Goal: Communication & Community: Answer question/provide support

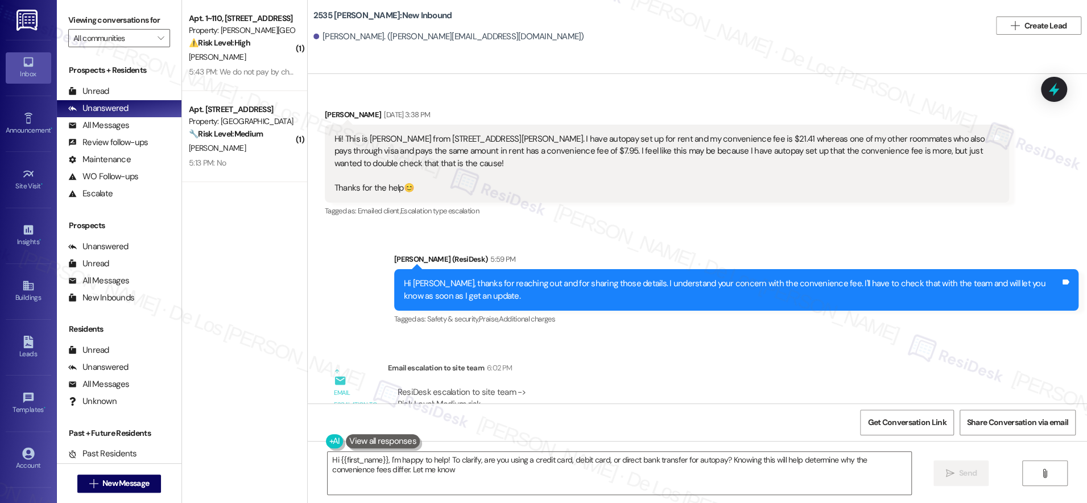
type textarea "Hi {{first_name}}, I'm happy to help! To clarify, are you using a credit card, …"
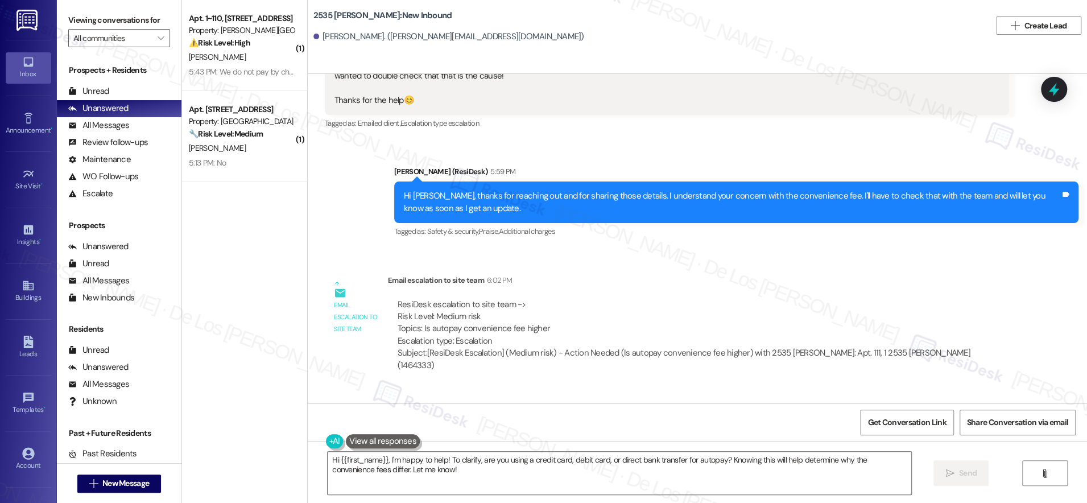
scroll to position [273, 0]
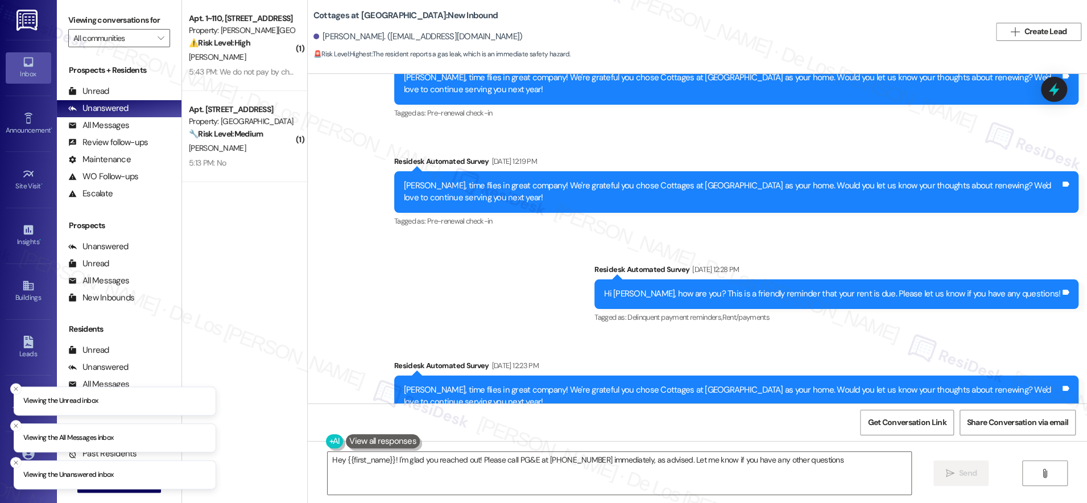
type textarea "Hey {{first_name}}! I'm glad you reached out! Please call PG&E at 1-800-743-500…"
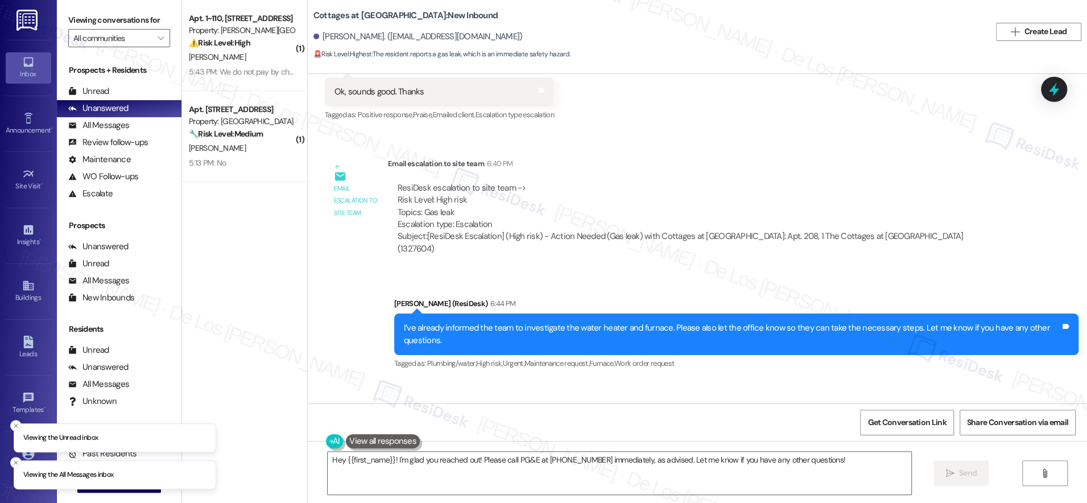
scroll to position [5290, 0]
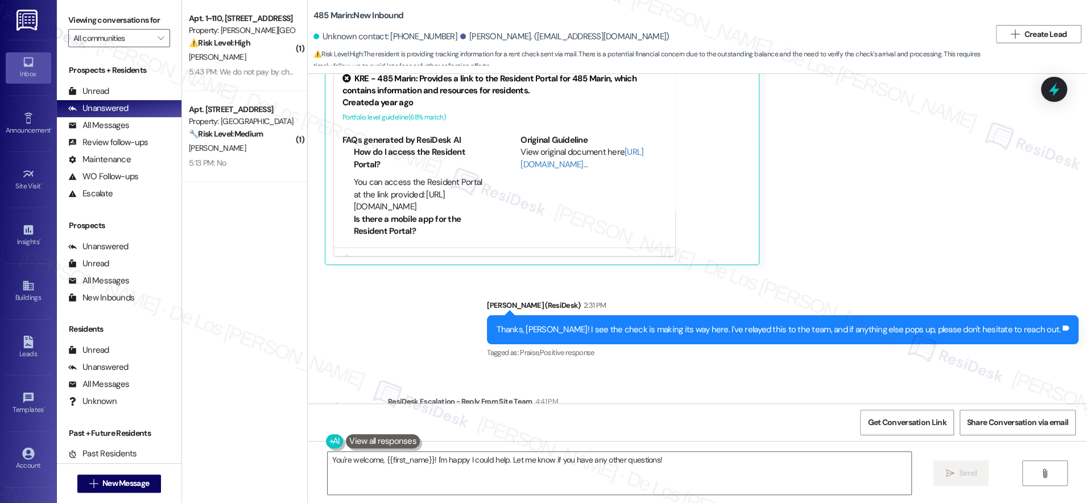
scroll to position [5746, 0]
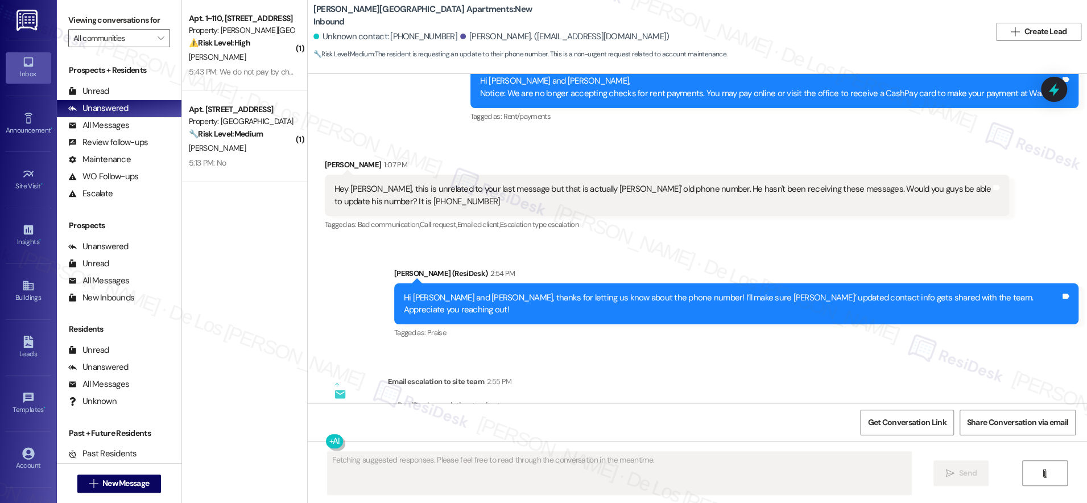
scroll to position [1236, 0]
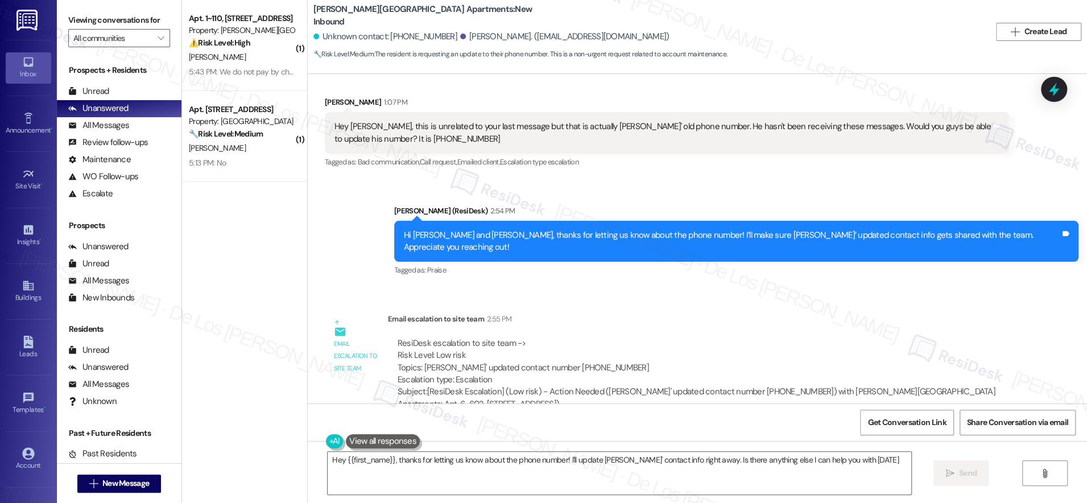
type textarea "Hey {{first_name}}, thanks for letting us know about the phone number! I'll upd…"
click at [1056, 93] on icon at bounding box center [1053, 89] width 19 height 19
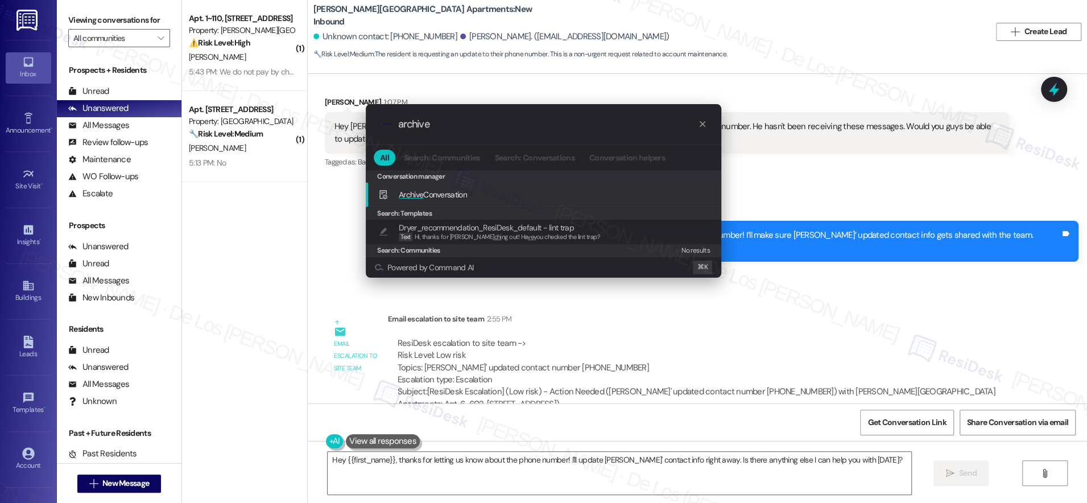
type input "archive"
click at [582, 197] on div "Archive Conversation Add shortcut" at bounding box center [544, 194] width 333 height 13
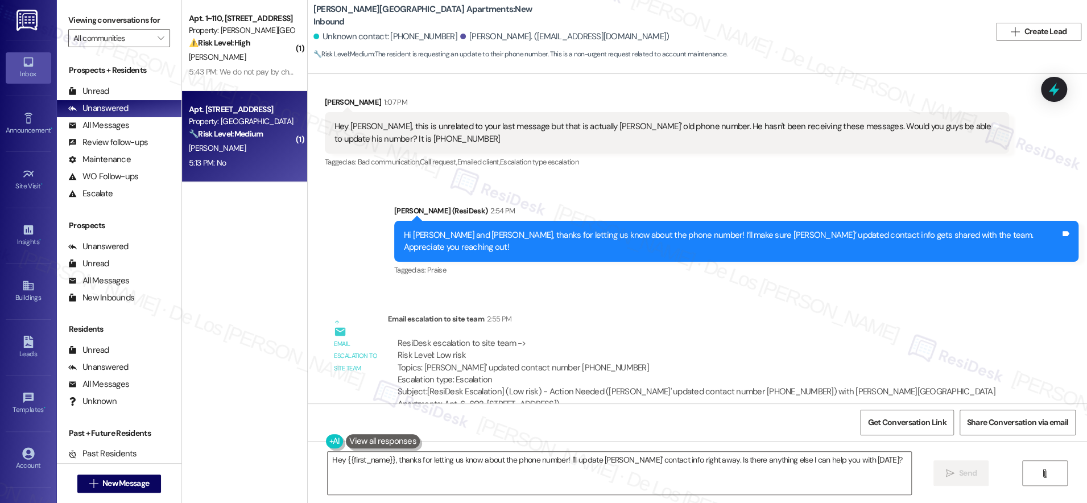
click at [254, 159] on div "5:13 PM: No 5:13 PM: No" at bounding box center [241, 163] width 107 height 14
type textarea "Fetching suggested responses. Please feel free to read through the conversation…"
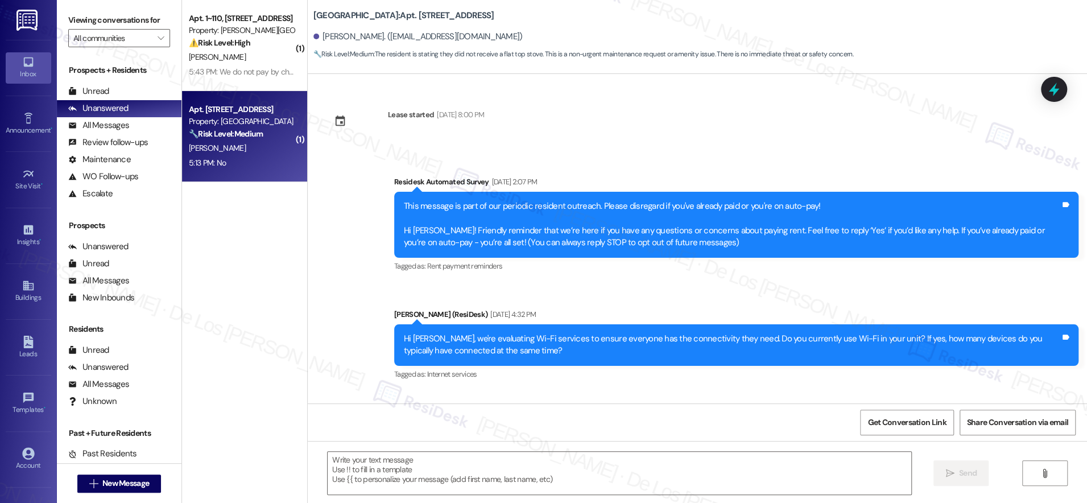
type textarea "Fetching suggested responses. Please feel free to read through the conversation…"
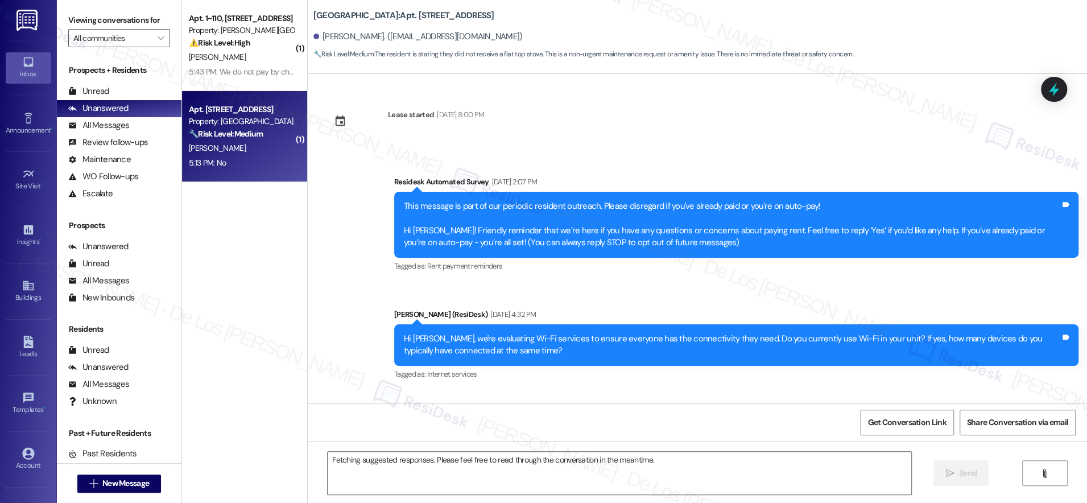
scroll to position [3045, 0]
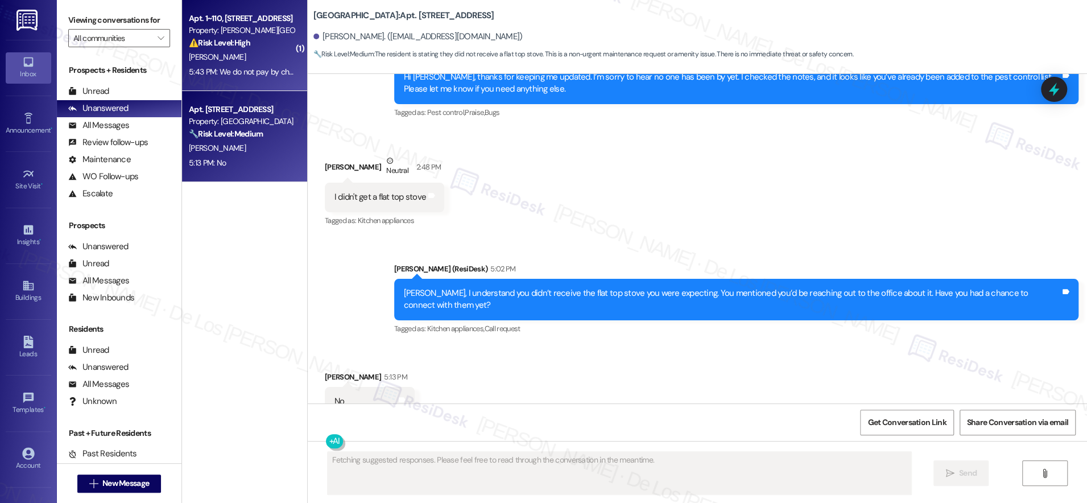
click at [237, 69] on div "5:43 PM: We do not pay by check EVER ONLINE ONLY! 5:43 PM: We do not pay by che…" at bounding box center [279, 72] width 181 height 10
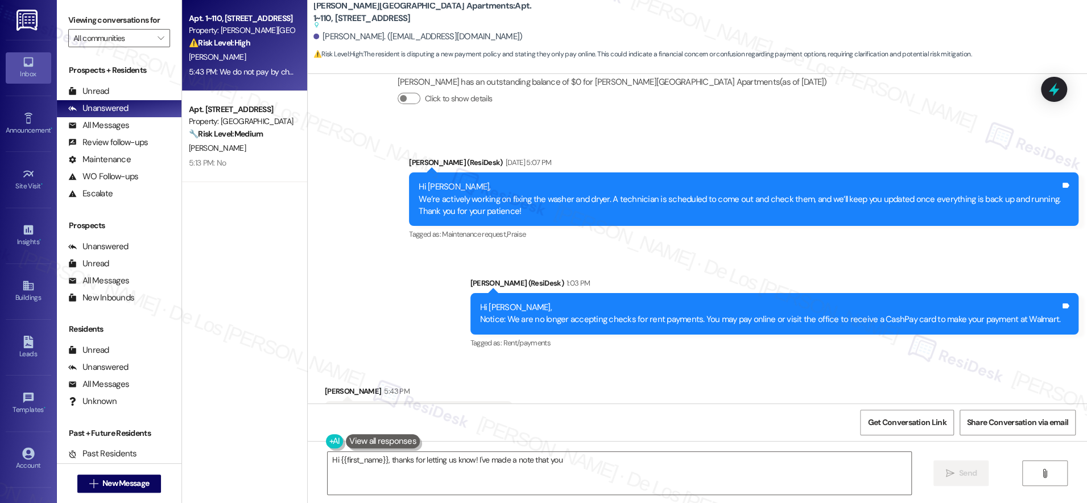
scroll to position [8300, 0]
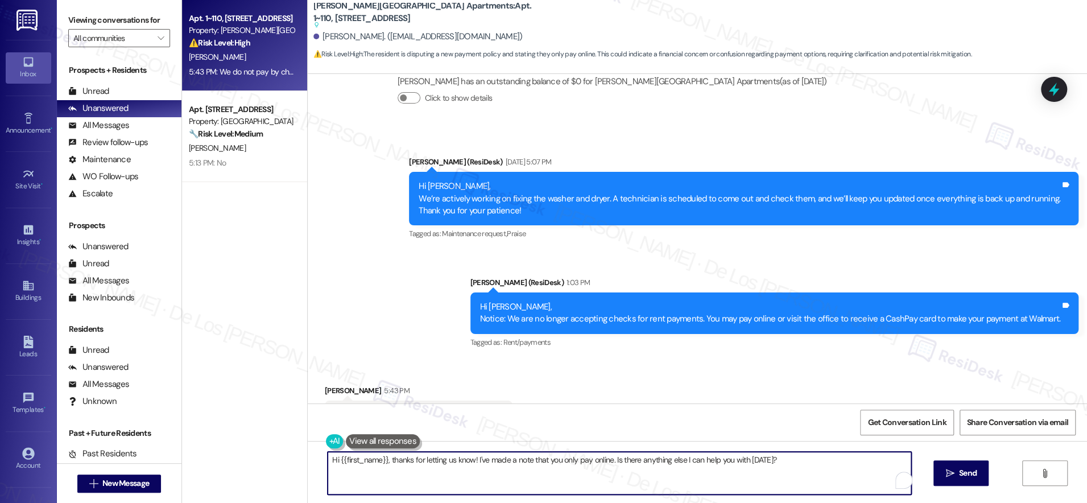
drag, startPoint x: 385, startPoint y: 459, endPoint x: 262, endPoint y: 439, distance: 125.1
click at [262, 439] on div "Apt. 1~110, 1600 Lansdowne Dr Property: Alderman Park Apartments ⚠️ Risk Level:…" at bounding box center [634, 251] width 905 height 503
click at [404, 461] on textarea "Thanks for letting us know! I've made a note that you only pay online. Is there…" at bounding box center [615, 472] width 583 height 43
drag, startPoint x: 439, startPoint y: 458, endPoint x: 822, endPoint y: 473, distance: 383.5
click at [822, 473] on textarea "Thanks for letting us know, Anthony! I've made a note that you only pay online.…" at bounding box center [615, 472] width 583 height 43
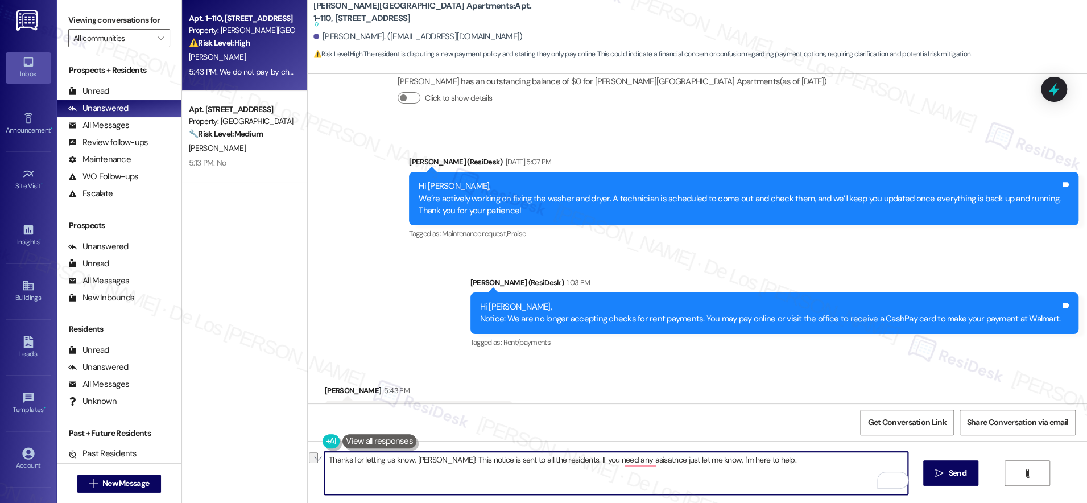
paste textarea "was sent out to all residents. If you need any assistance, just let me know—I’m…"
click at [722, 461] on textarea "Thanks for letting us know, Anthony! This notice was sent out to all residents.…" at bounding box center [615, 472] width 583 height 43
type textarea "Thanks for letting us know, Anthony! This notice was sent out to all residents.…"
click at [943, 476] on span " Send" at bounding box center [950, 473] width 36 height 12
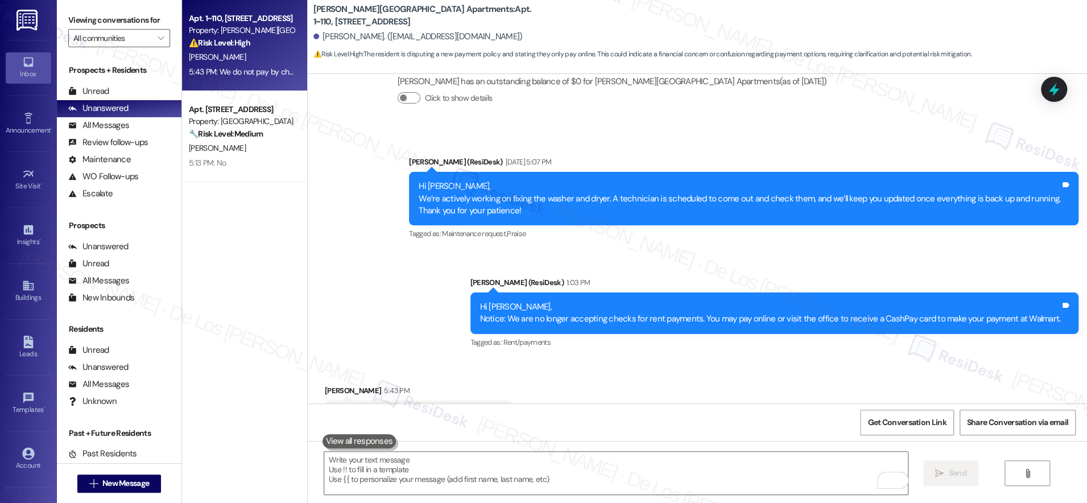
scroll to position [8299, 0]
